Goal: Navigation & Orientation: Find specific page/section

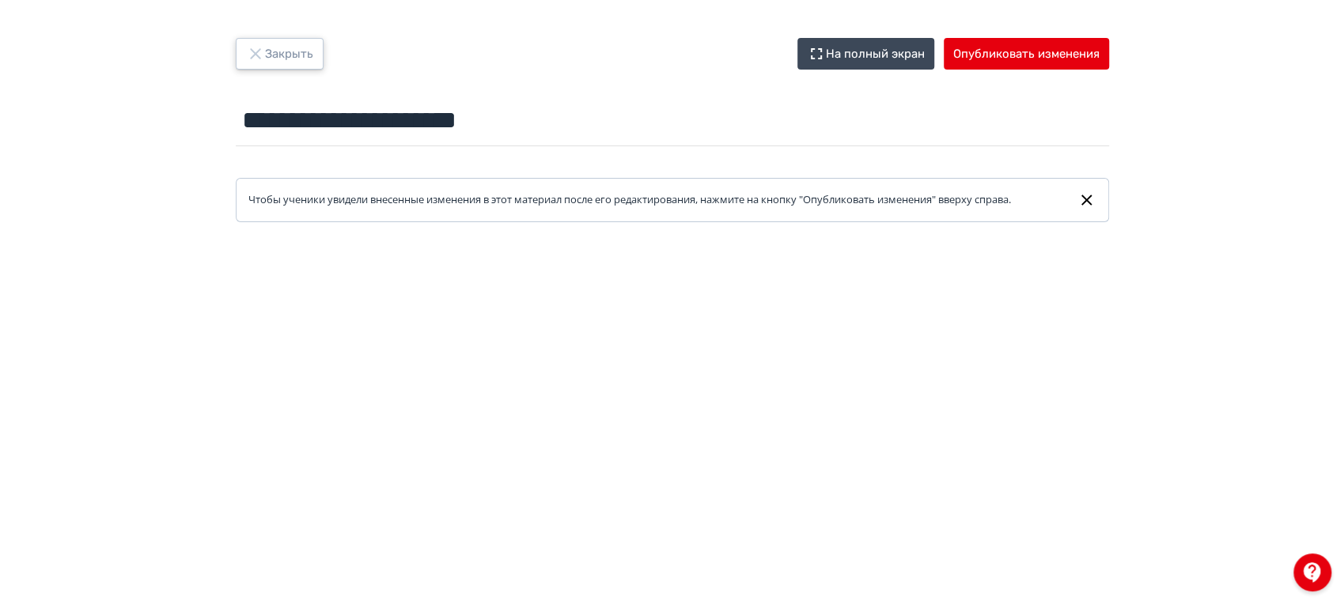
click at [276, 38] on button "Закрыть" at bounding box center [280, 54] width 88 height 32
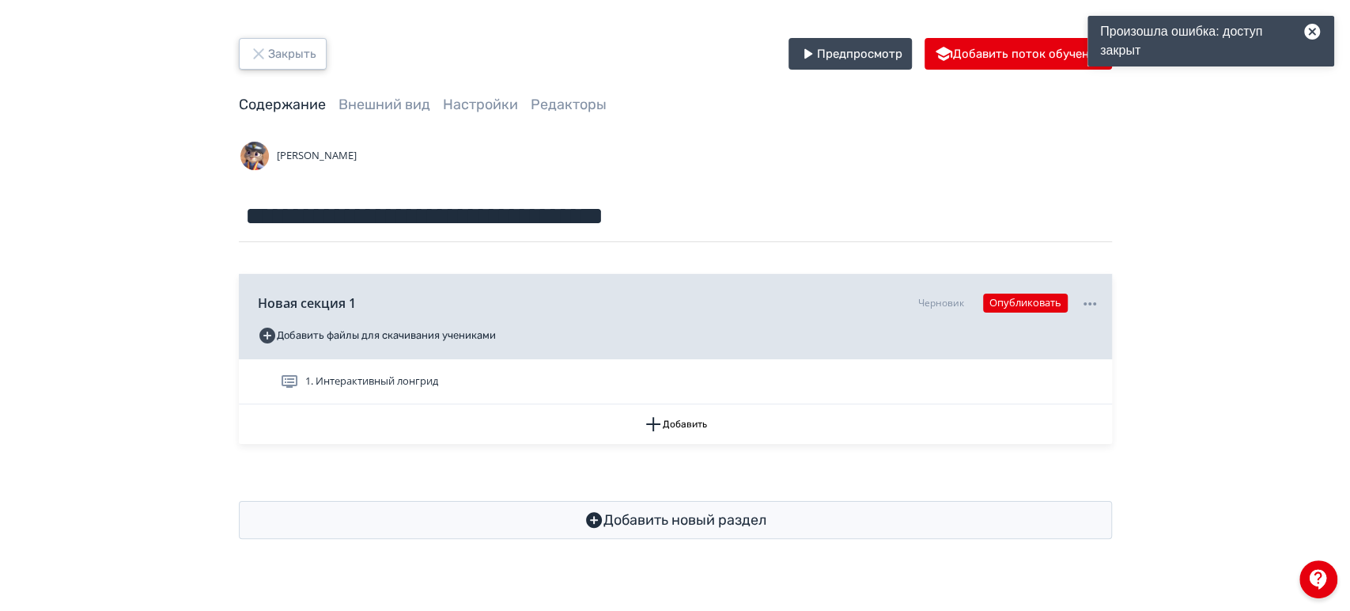
click at [292, 47] on button "Закрыть" at bounding box center [283, 54] width 88 height 32
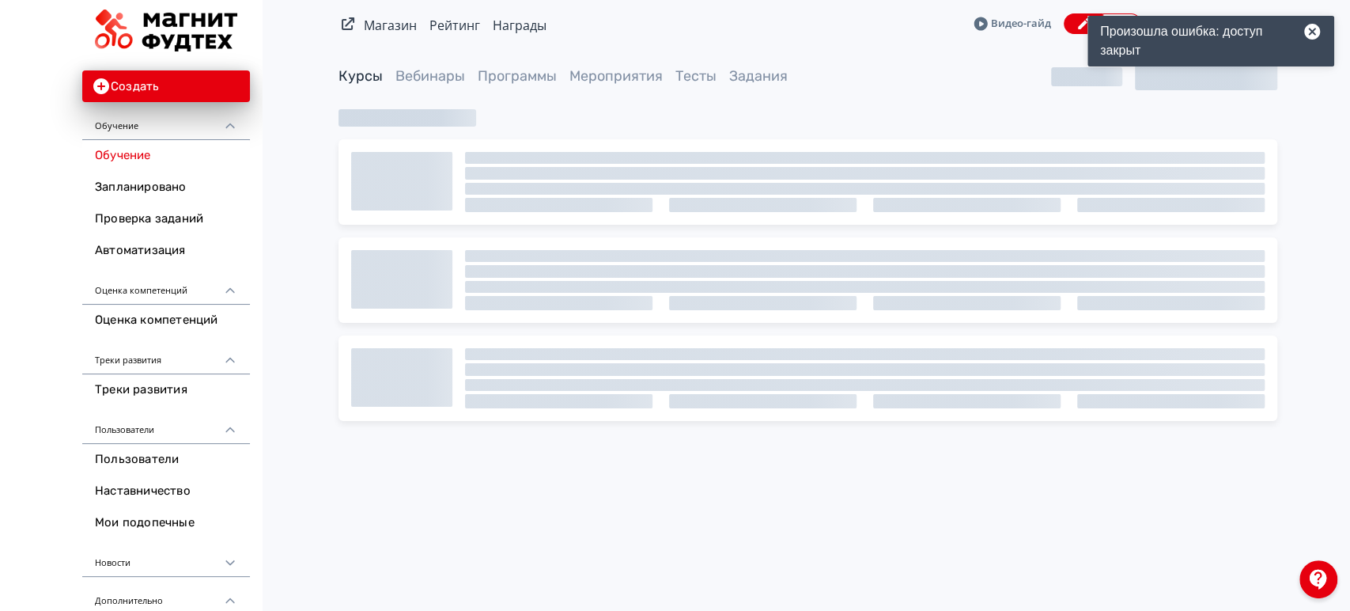
click at [1316, 29] on icon at bounding box center [1312, 32] width 16 height 16
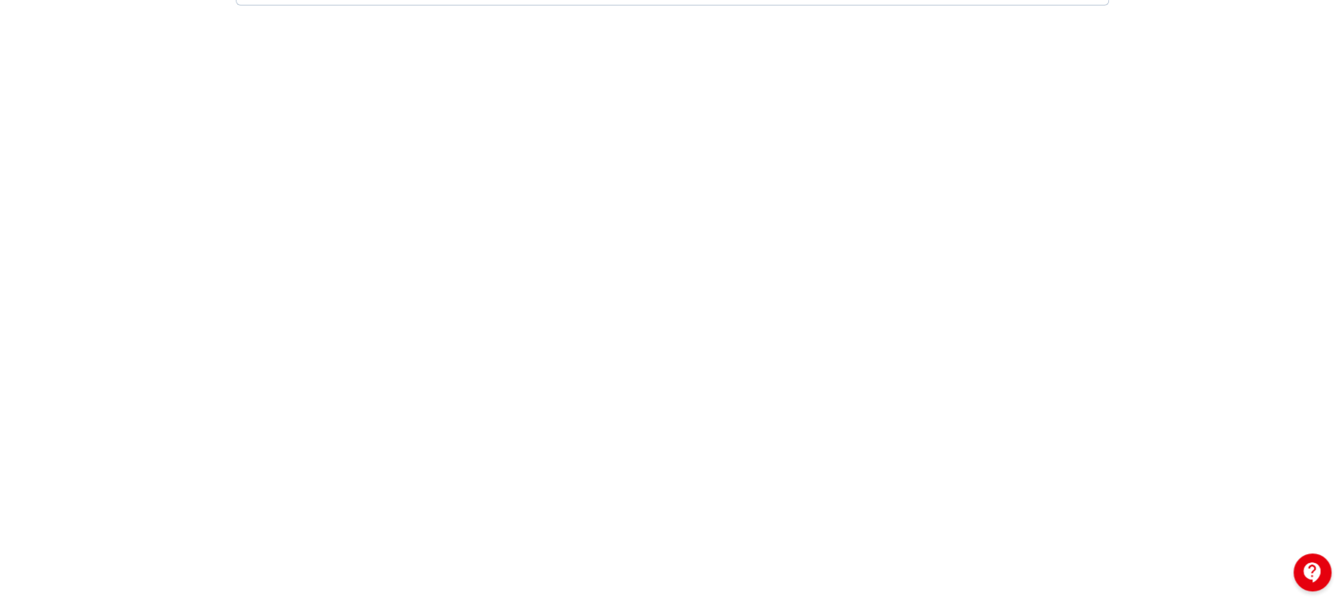
scroll to position [263, 0]
drag, startPoint x: 1325, startPoint y: 294, endPoint x: 1310, endPoint y: 294, distance: 15.0
click at [1324, 294] on div at bounding box center [672, 337] width 1344 height 712
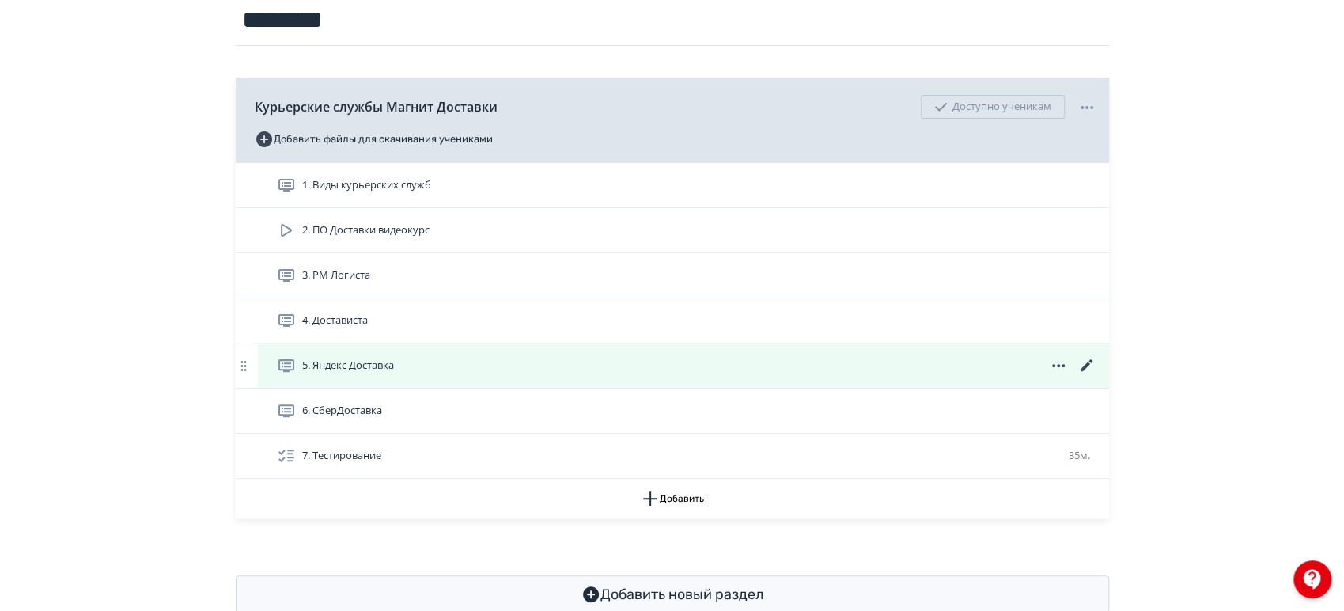
scroll to position [176, 0]
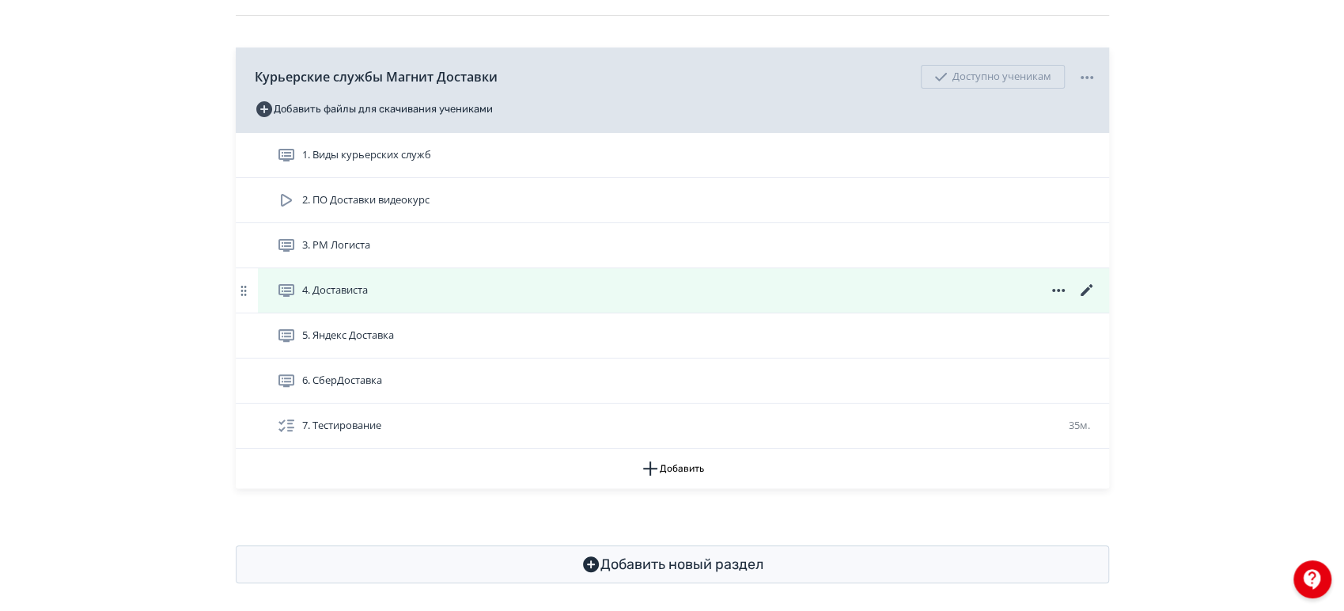
click at [1084, 286] on icon at bounding box center [1086, 290] width 19 height 19
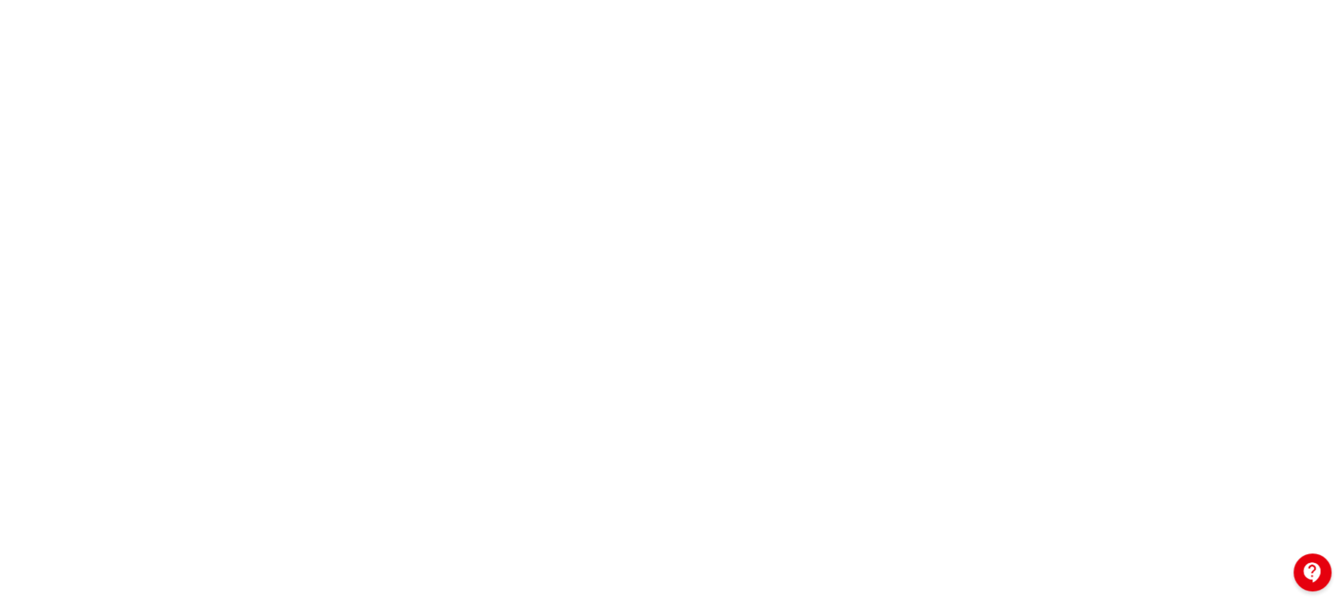
scroll to position [382, 0]
